Goal: Navigation & Orientation: Understand site structure

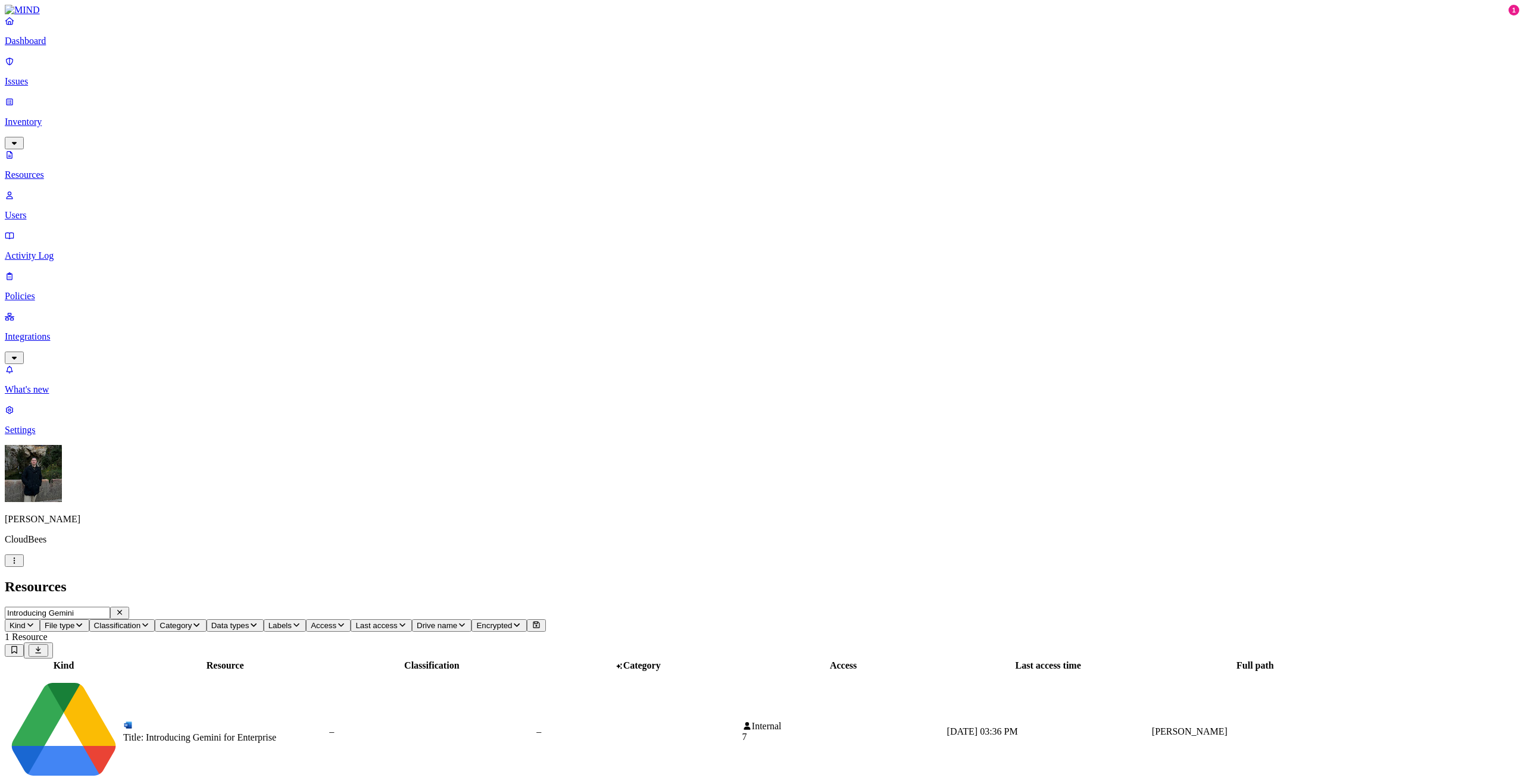
scroll to position [41, 0]
click at [71, 169] on p "Resources" at bounding box center [762, 174] width 1515 height 11
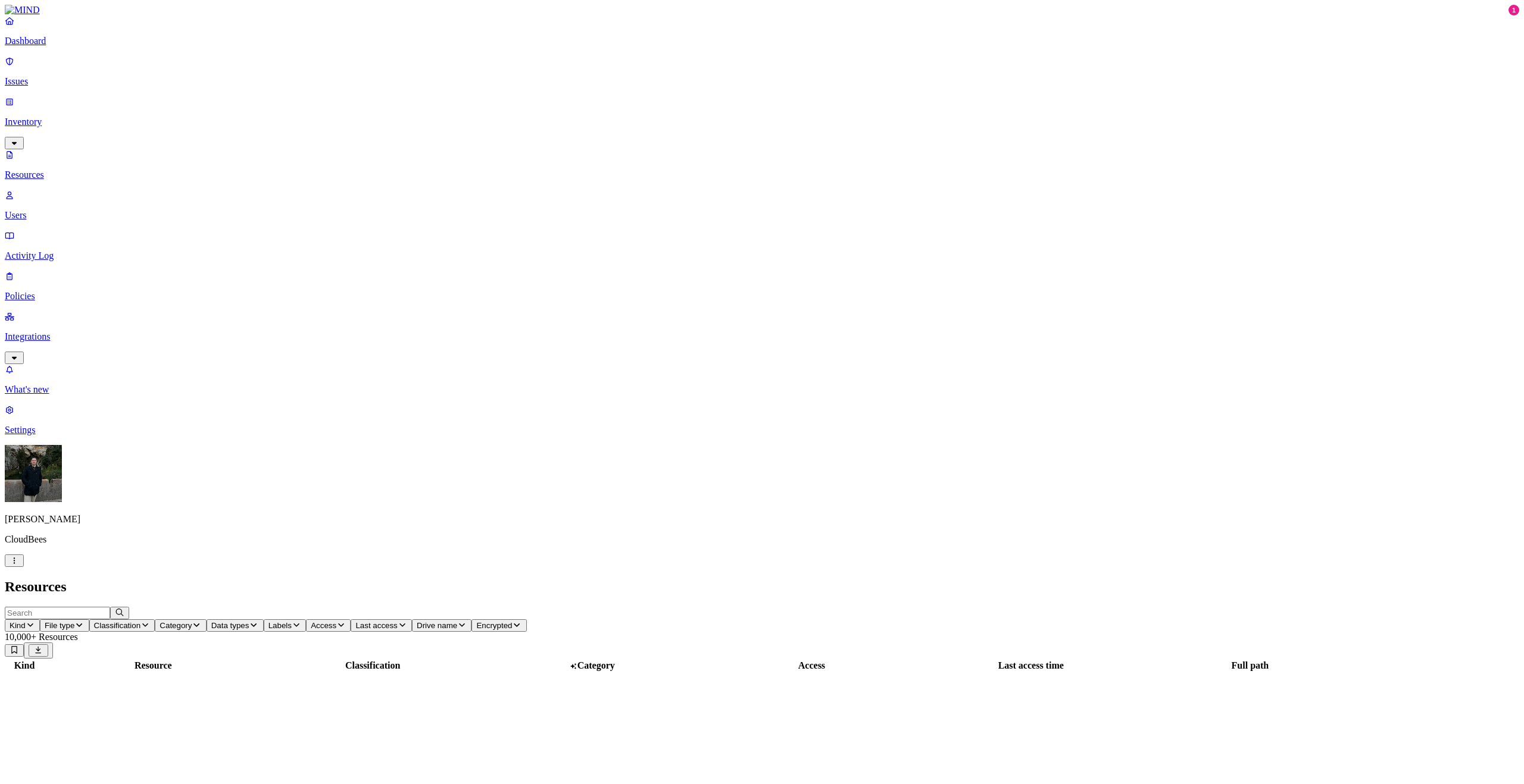
click at [110, 607] on input "text" at bounding box center [58, 613] width 105 height 13
type input "[EMAIL_ADDRESS][DOMAIN_NAME]"
drag, startPoint x: 87, startPoint y: 135, endPoint x: 97, endPoint y: 134, distance: 10.0
click at [87, 210] on p "Users" at bounding box center [762, 215] width 1515 height 11
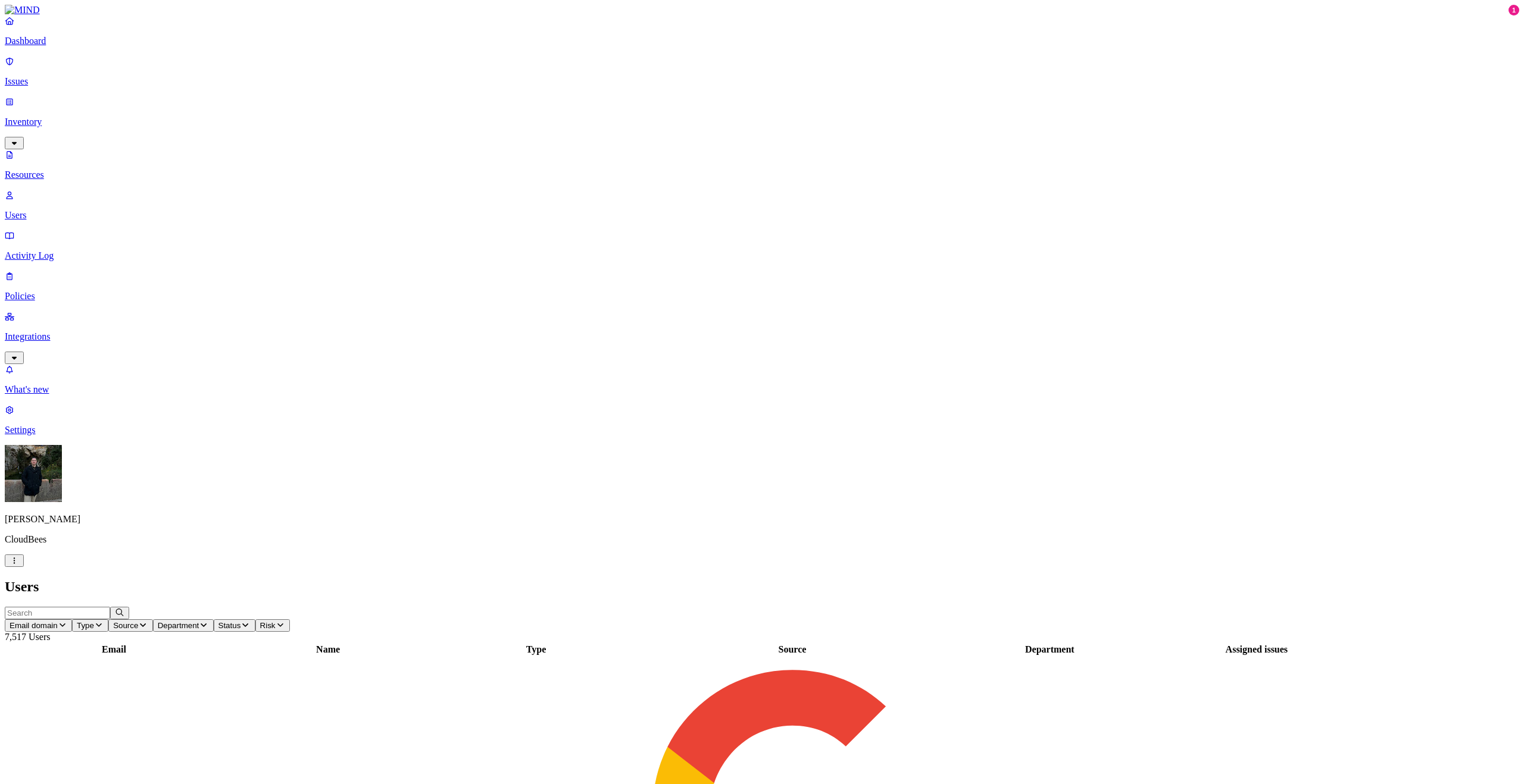
click at [110, 607] on input "text" at bounding box center [58, 613] width 105 height 13
paste input "[EMAIL_ADDRESS][DOMAIN_NAME]"
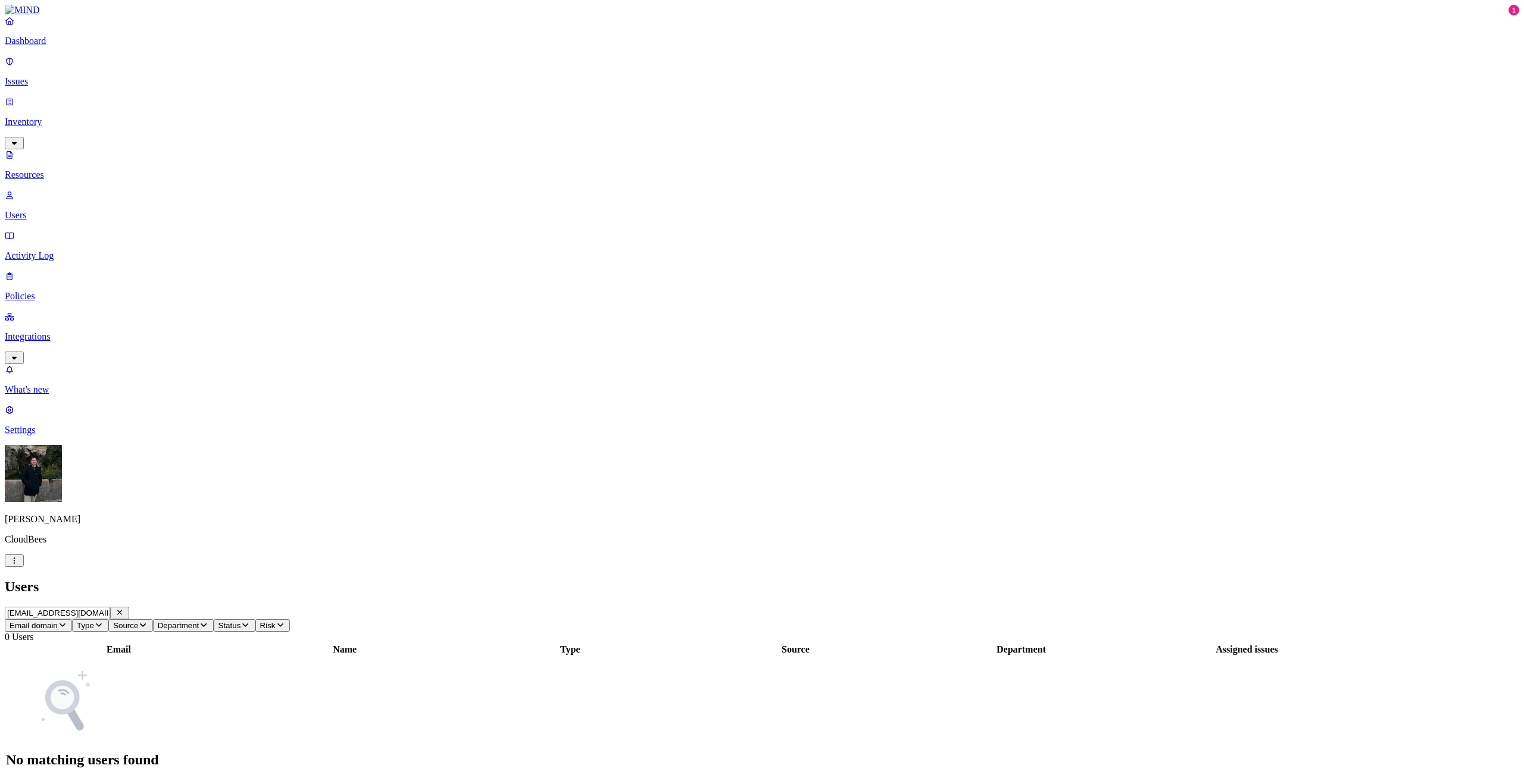
type input "[EMAIL_ADDRESS][DOMAIN_NAME]"
click at [84, 78] on p "Issues" at bounding box center [762, 81] width 1515 height 11
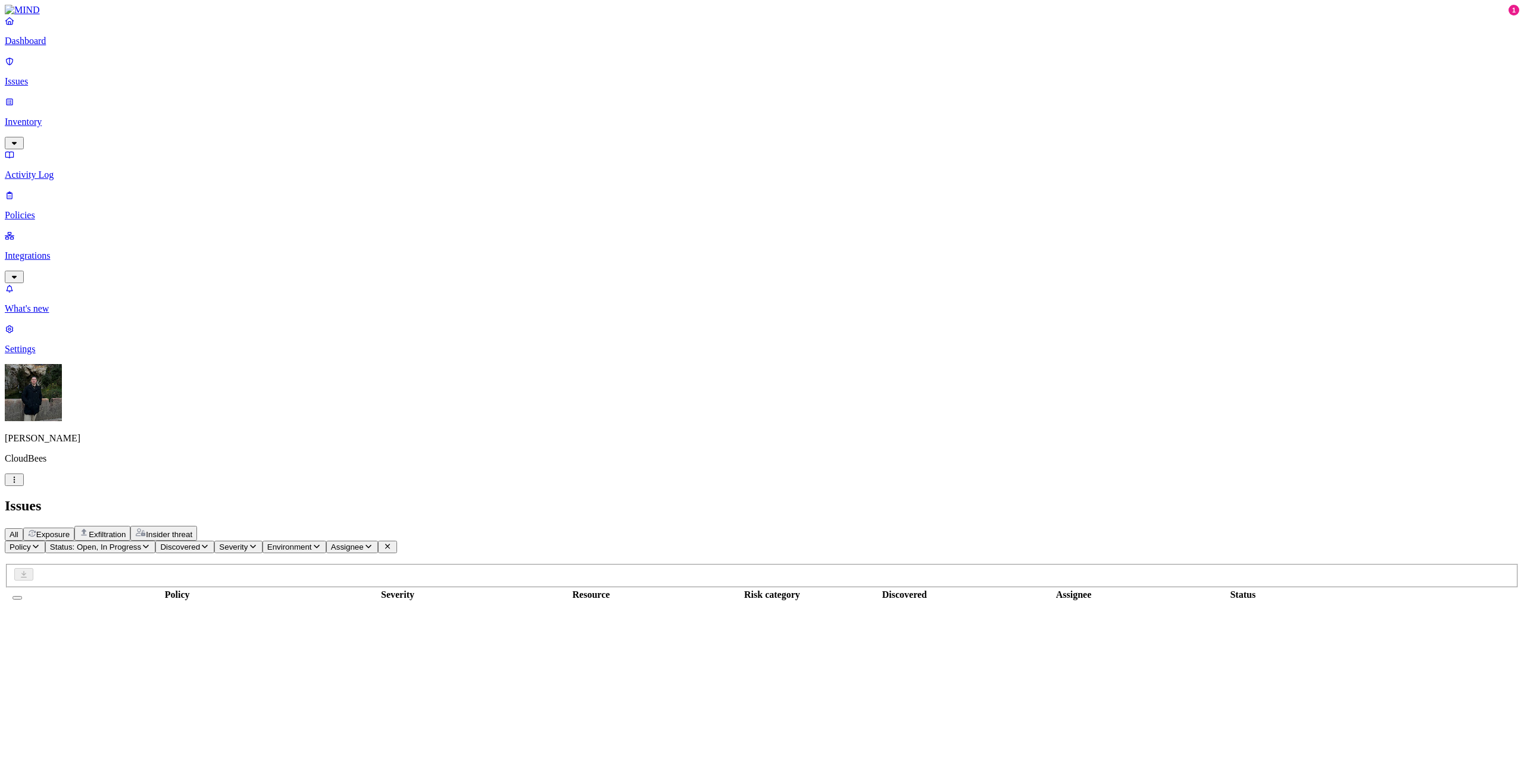
click at [68, 47] on p "Dashboard" at bounding box center [762, 41] width 1515 height 11
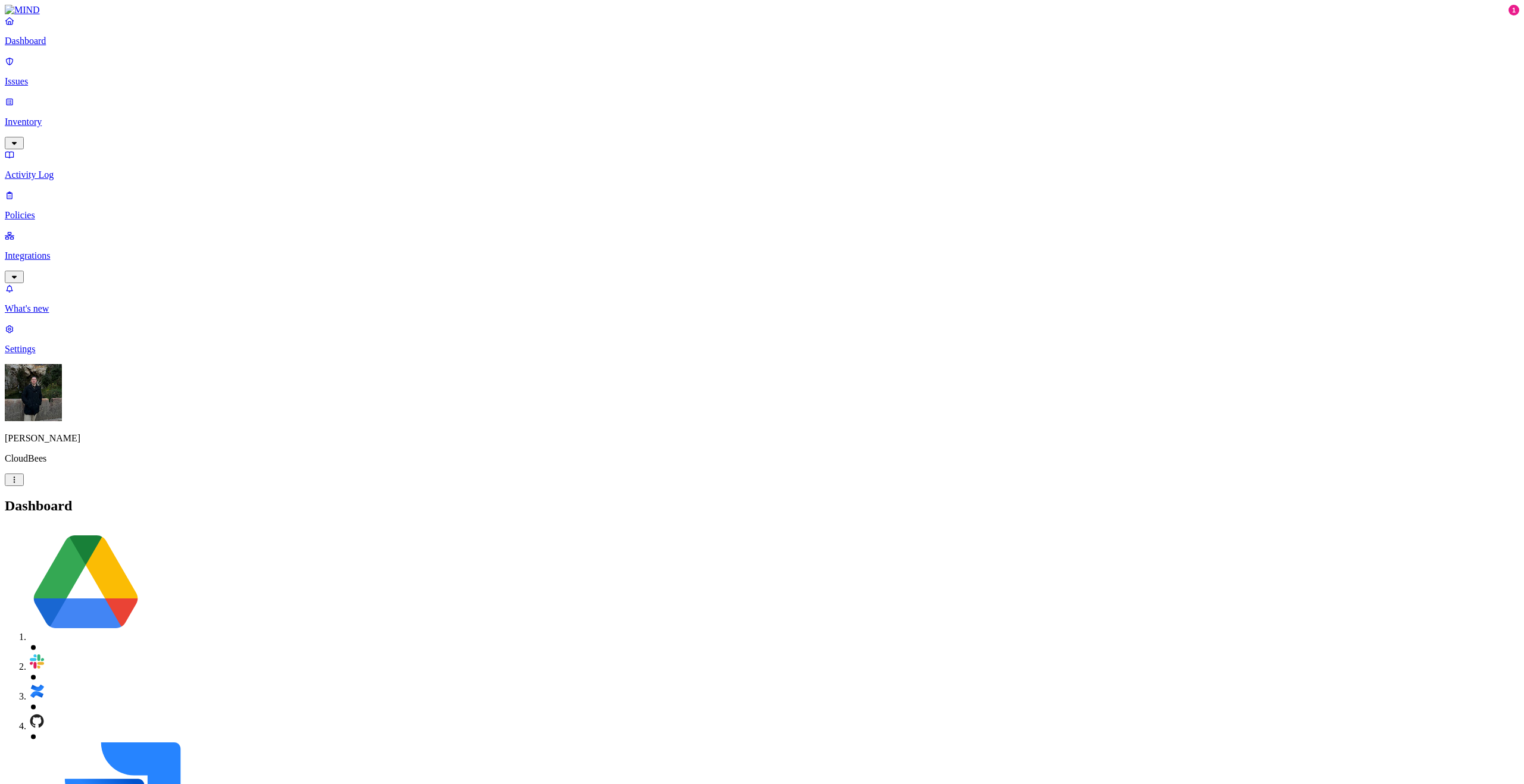
click at [81, 251] on p "Integrations" at bounding box center [762, 256] width 1515 height 11
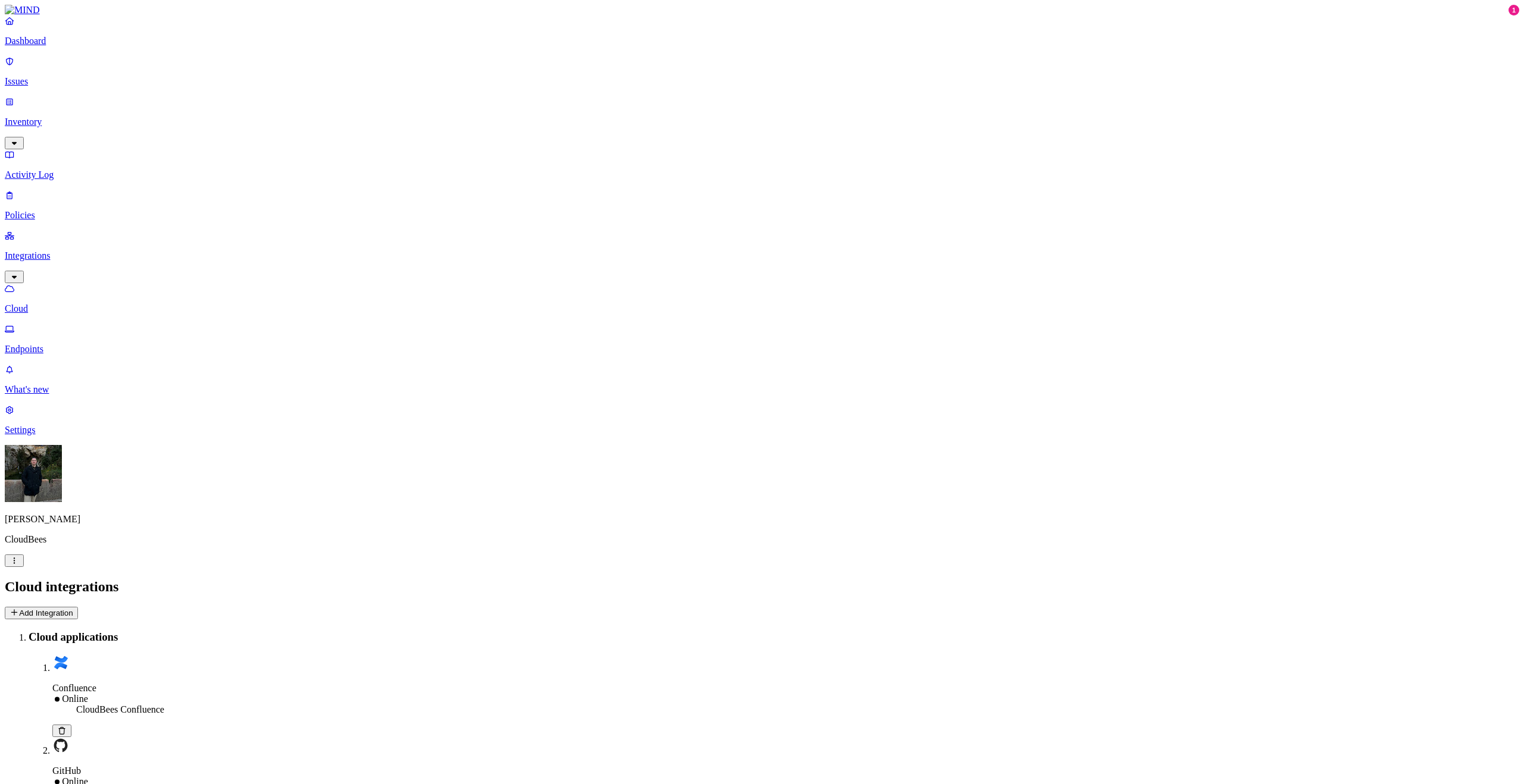
click at [76, 210] on p "Policies" at bounding box center [762, 215] width 1515 height 11
